Goal: Find specific page/section: Find specific page/section

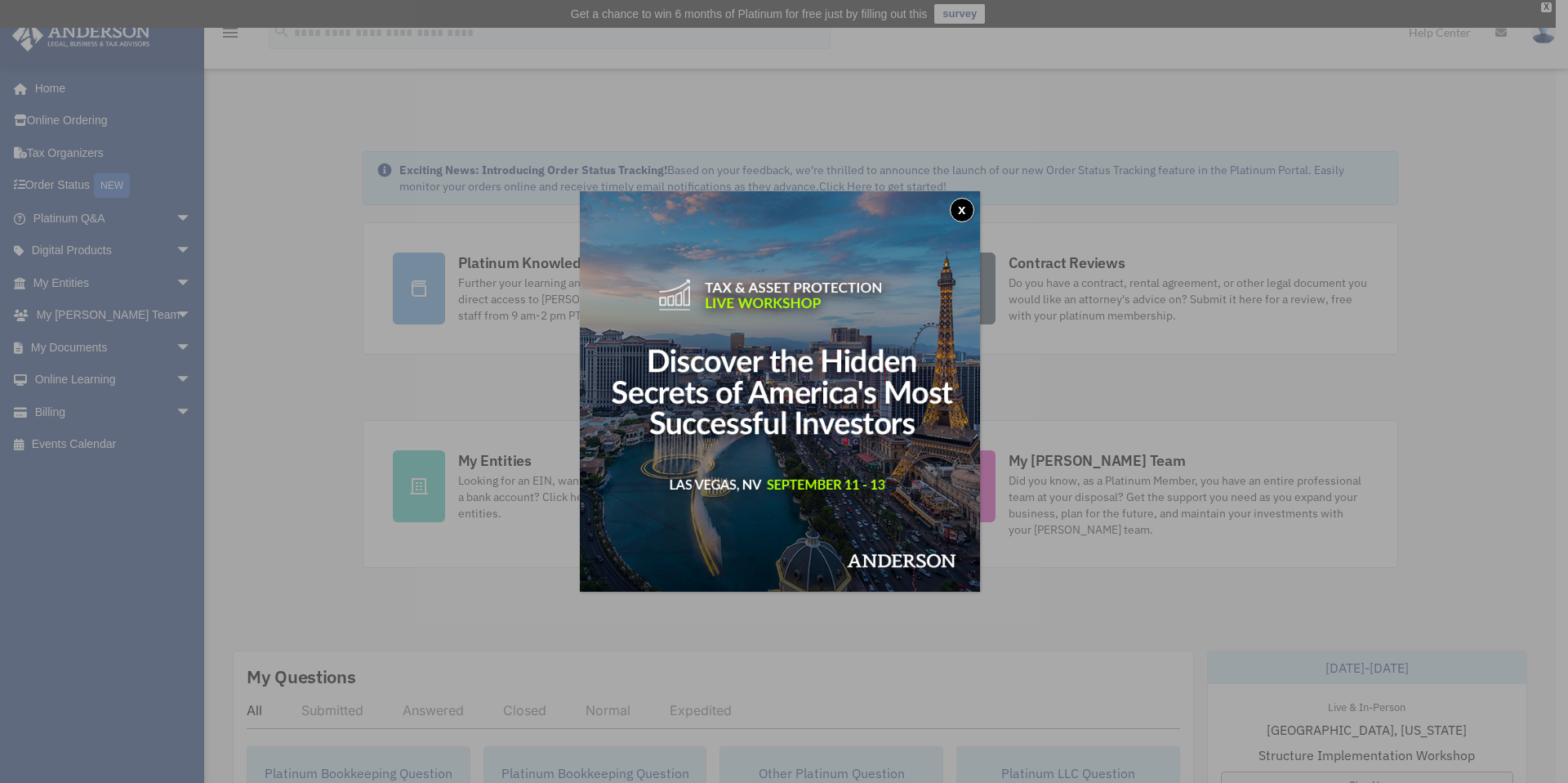
click at [89, 230] on div "x" at bounding box center [784, 391] width 1568 height 783
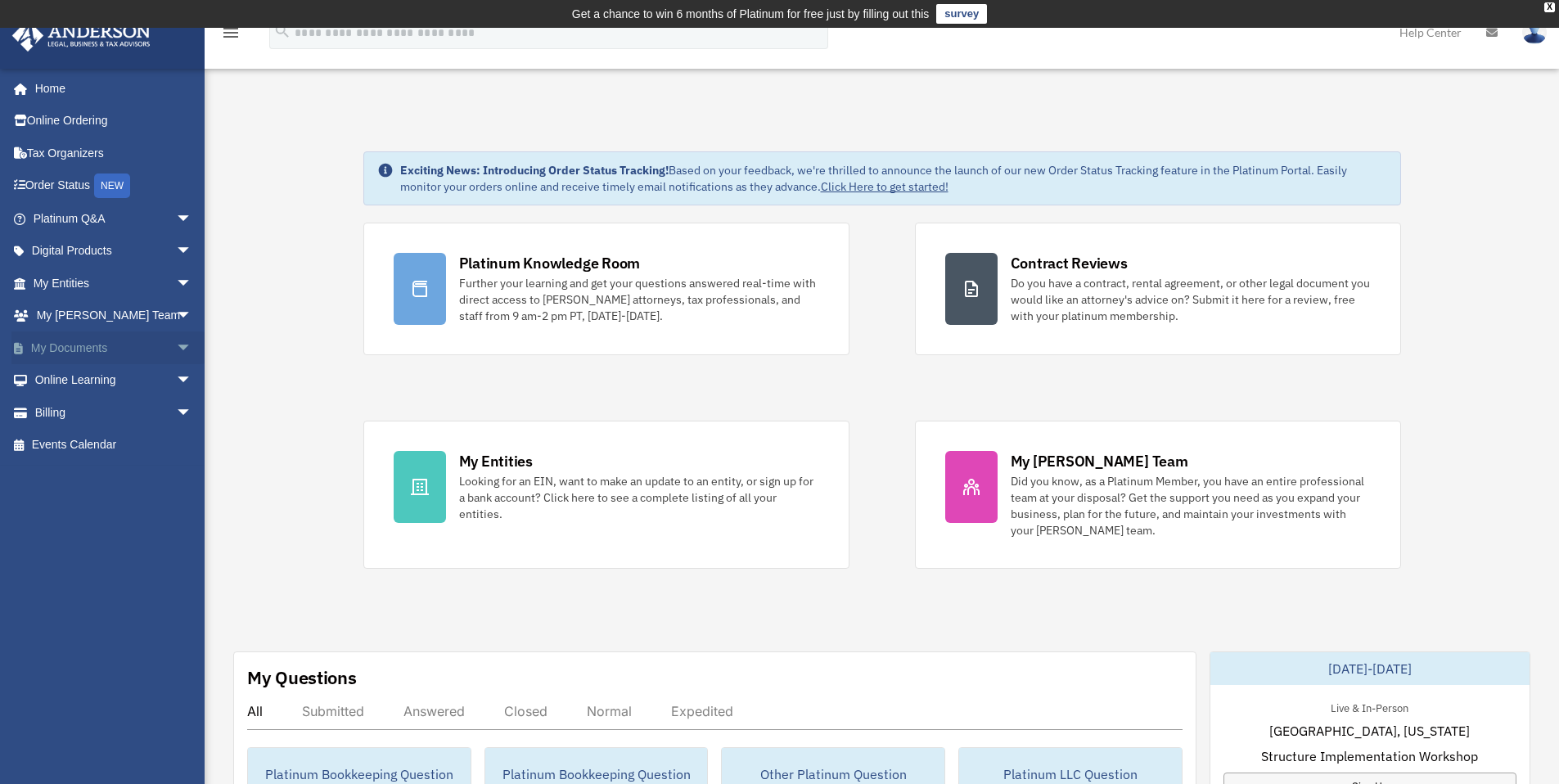
click at [133, 349] on link "My Documents arrow_drop_down" at bounding box center [114, 348] width 206 height 33
click at [176, 349] on span "arrow_drop_down" at bounding box center [193, 348] width 33 height 33
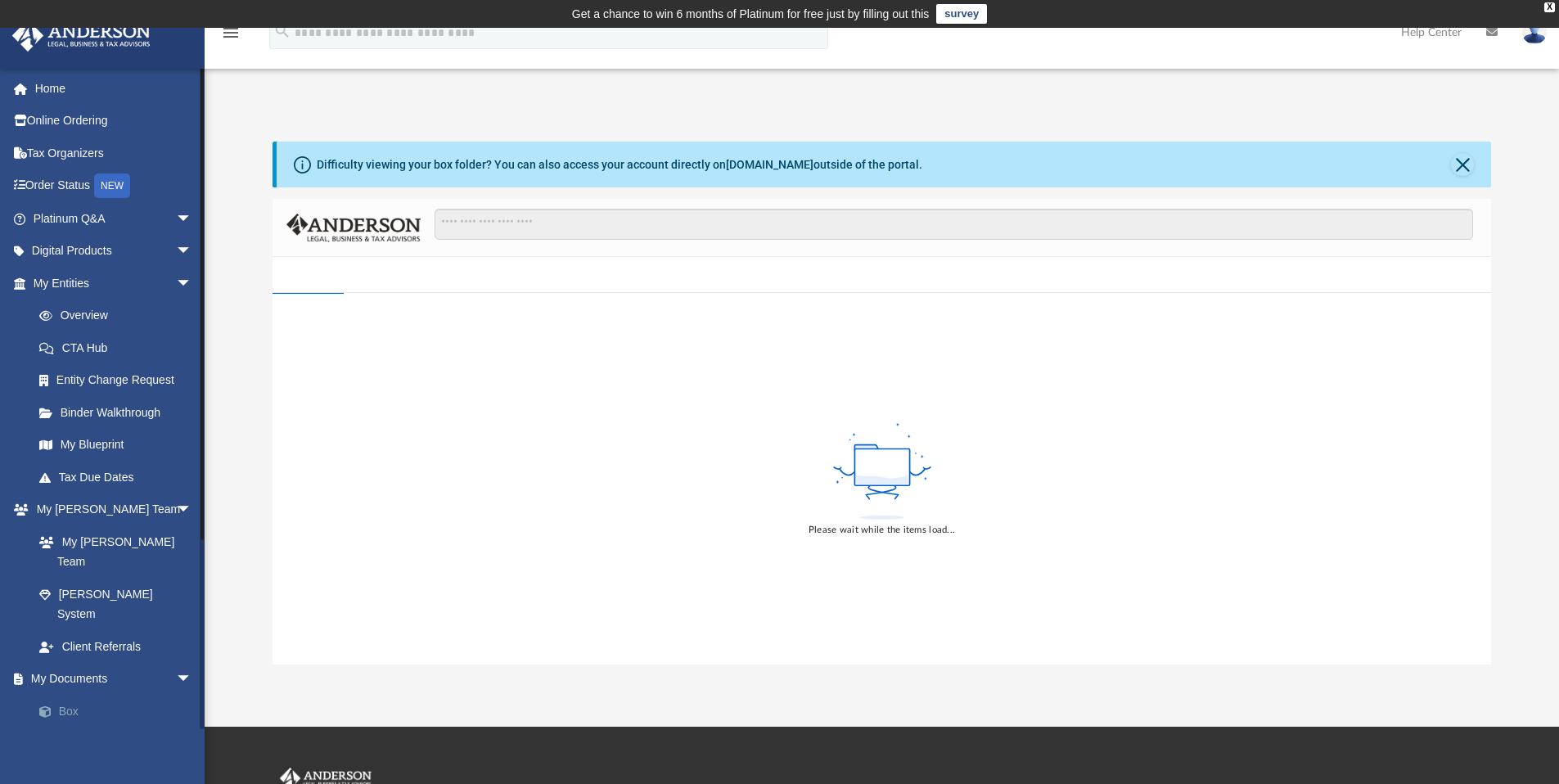
click at [72, 694] on link "Box" at bounding box center [120, 711] width 194 height 33
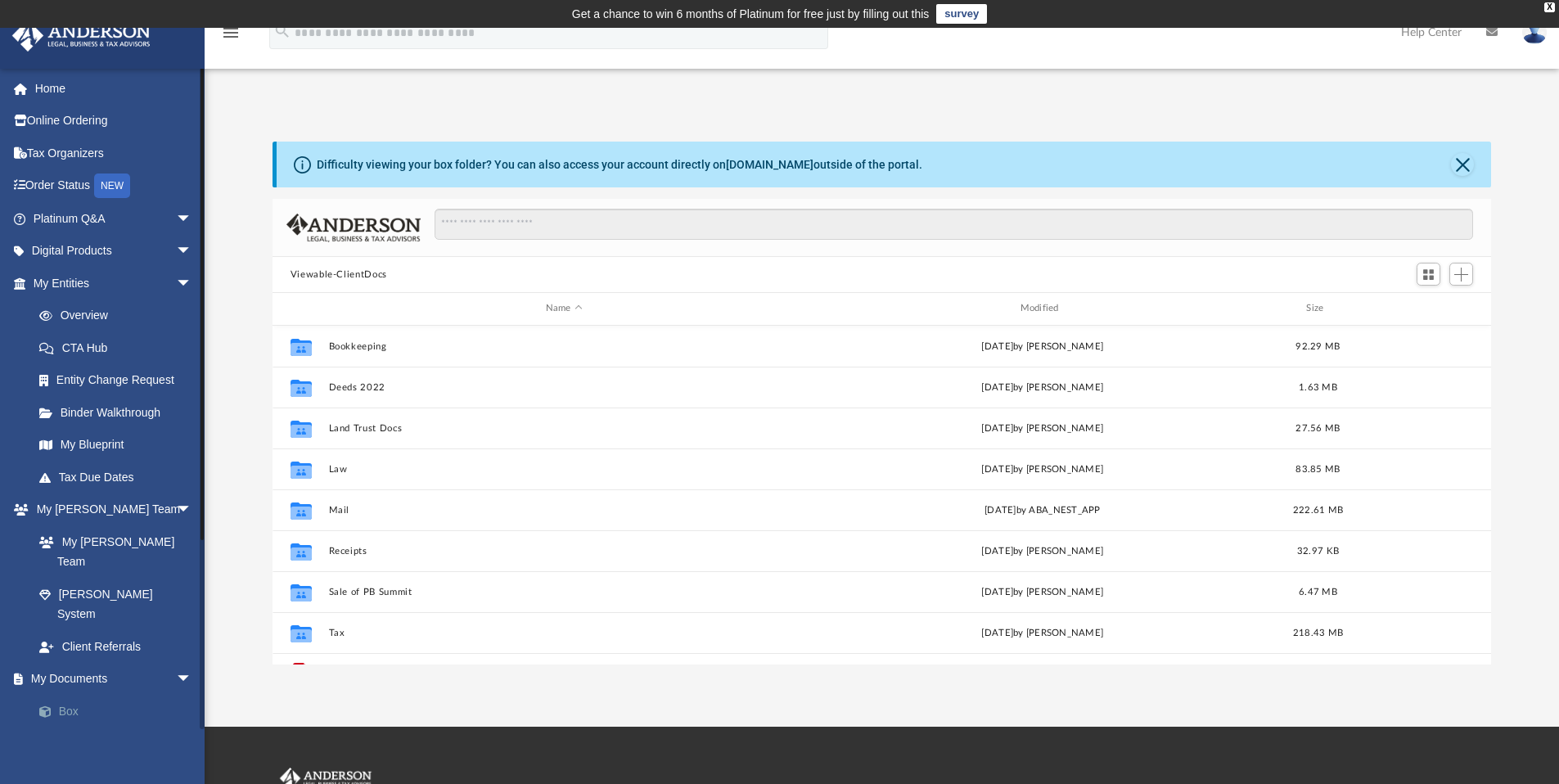
scroll to position [359, 1206]
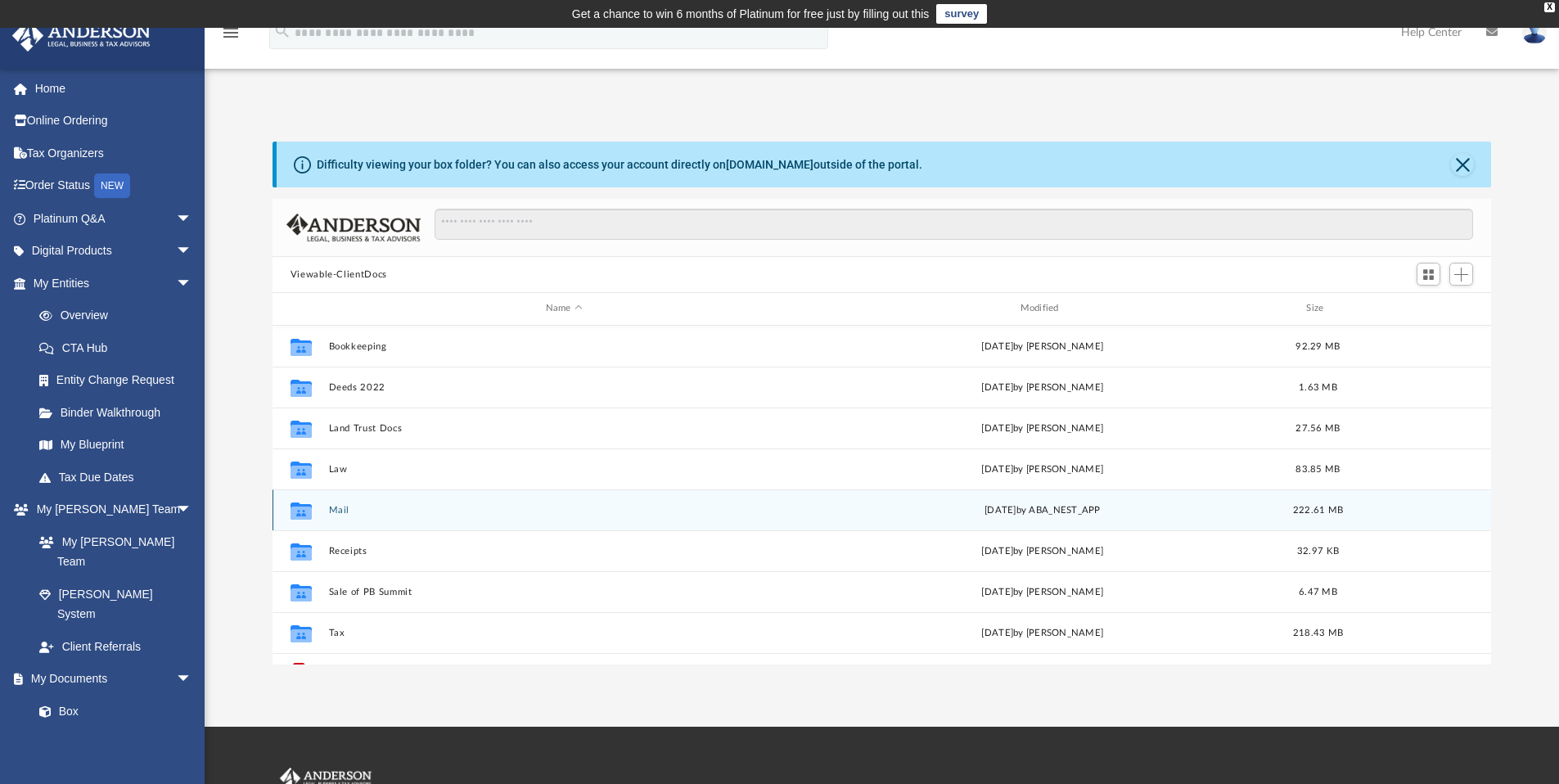
click at [340, 506] on button "Mail" at bounding box center [564, 509] width 472 height 11
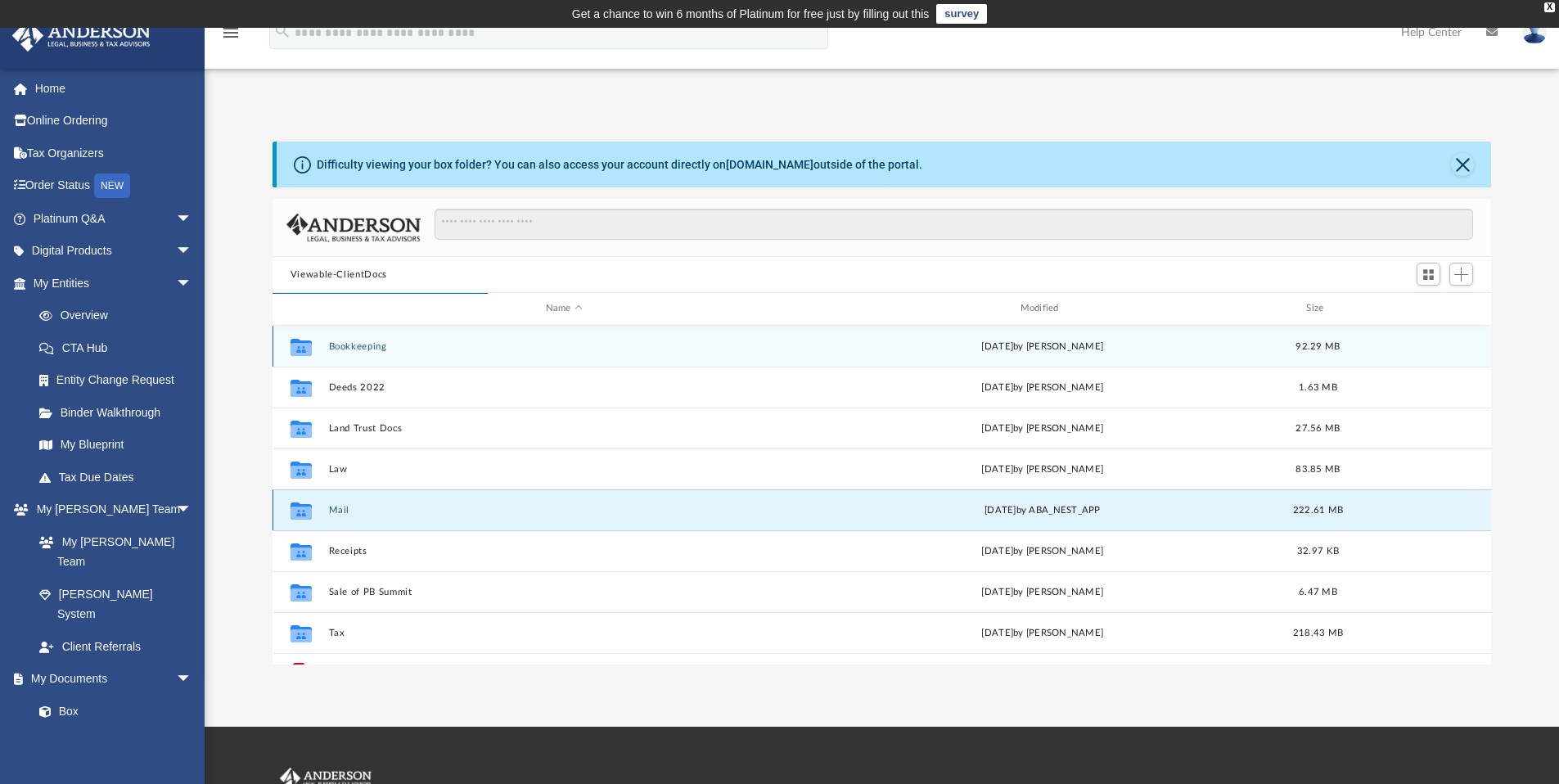
scroll to position [13, 13]
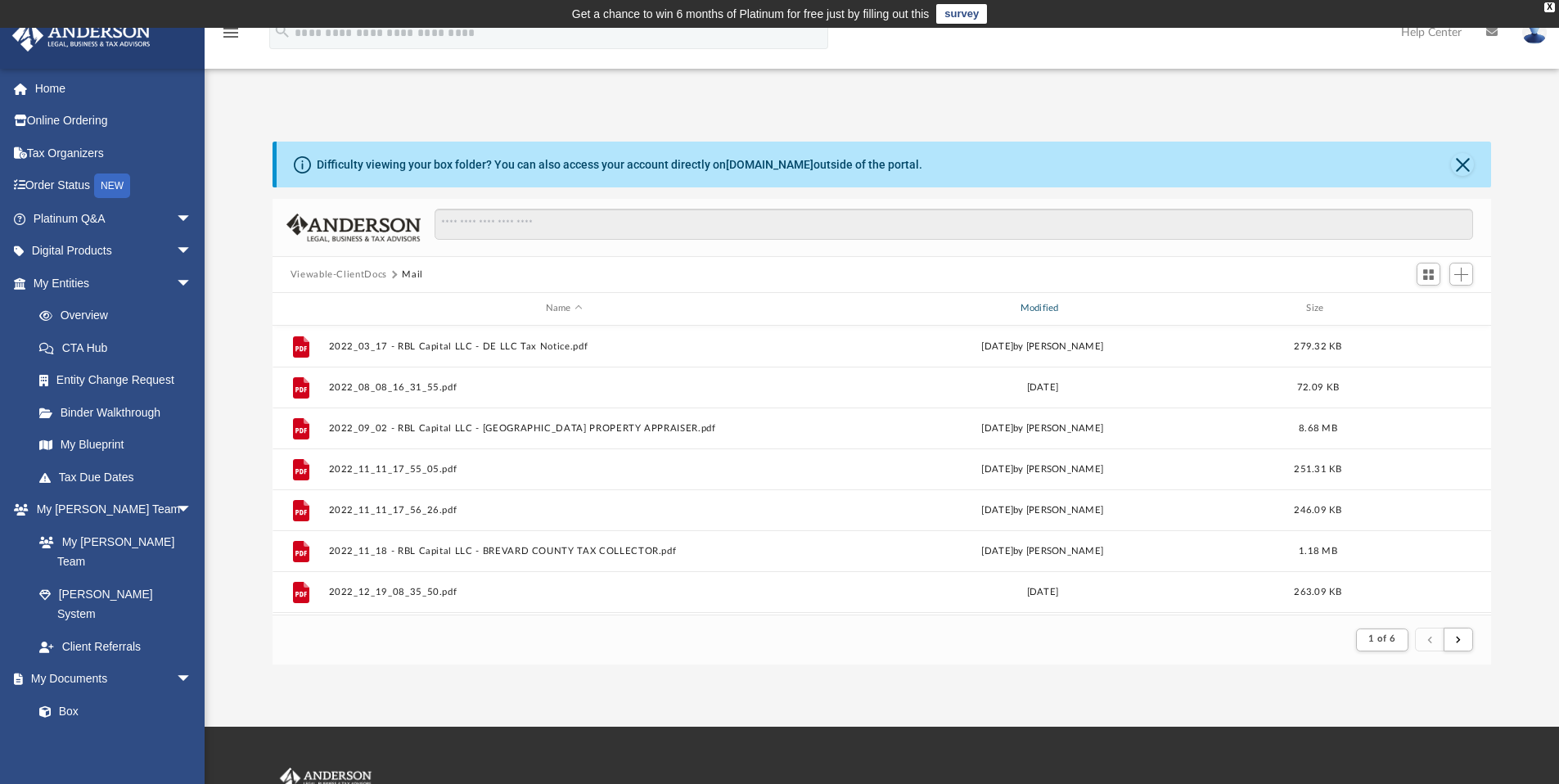
click at [1033, 303] on div "Modified" at bounding box center [1042, 308] width 472 height 15
click at [1043, 308] on div "Modified" at bounding box center [1042, 308] width 472 height 15
click at [1040, 313] on div "Modified" at bounding box center [1042, 308] width 472 height 15
click at [1064, 309] on span "Modified" at bounding box center [1063, 308] width 7 height 7
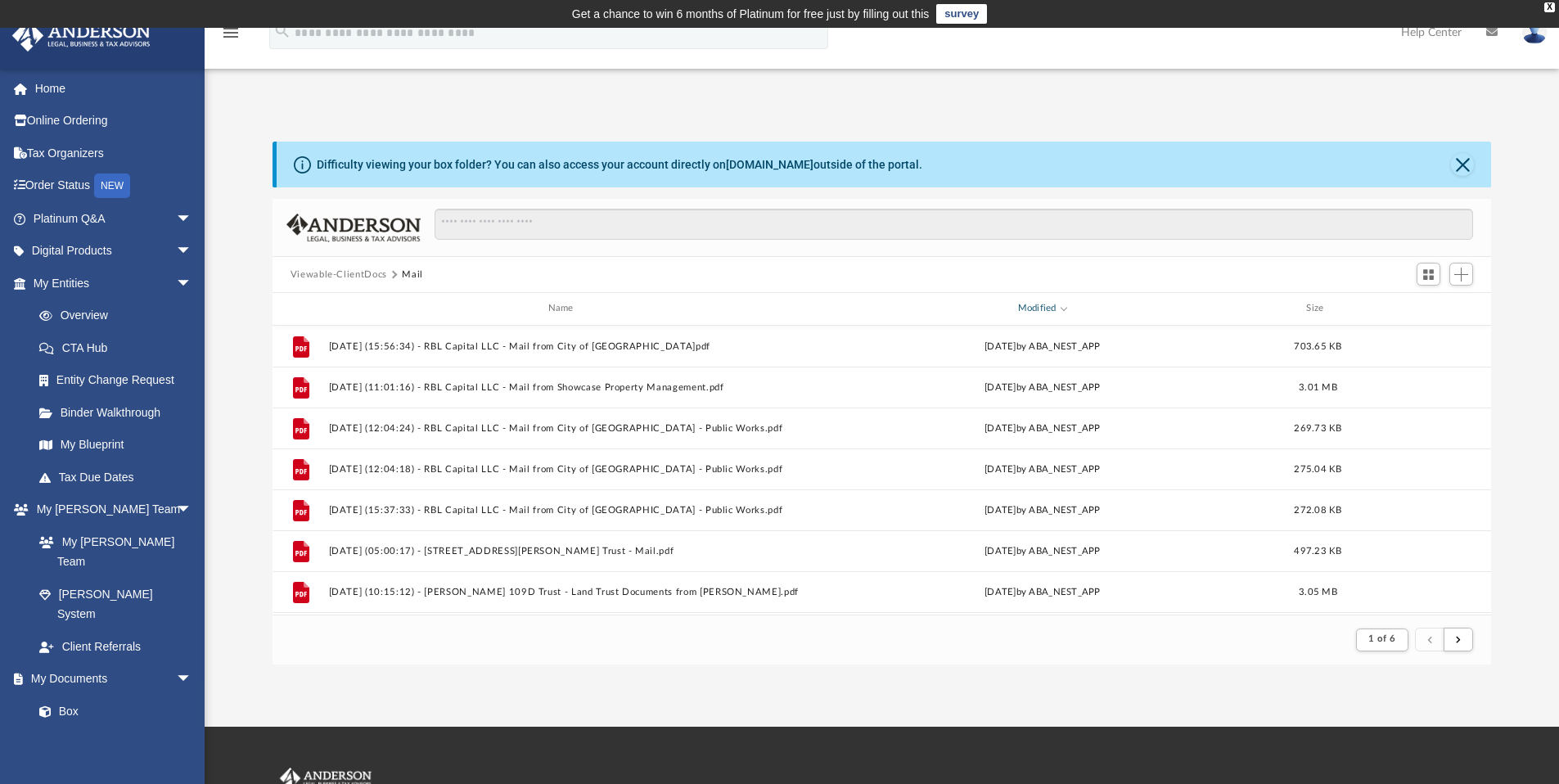
scroll to position [309, 1206]
